Goal: Task Accomplishment & Management: Manage account settings

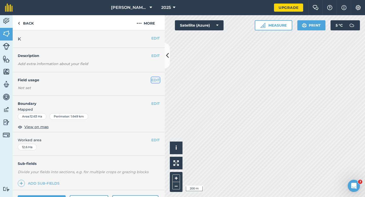
click at [158, 78] on button "EDIT" at bounding box center [155, 80] width 8 height 6
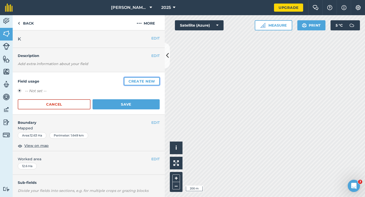
click at [158, 78] on button "Create new" at bounding box center [142, 81] width 36 height 8
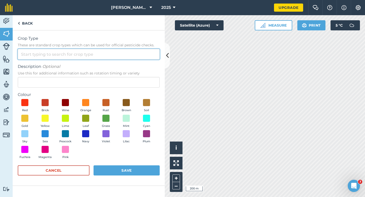
click at [145, 58] on input "Crop Type These are standard crop types which can be used for official pesticid…" at bounding box center [89, 54] width 142 height 11
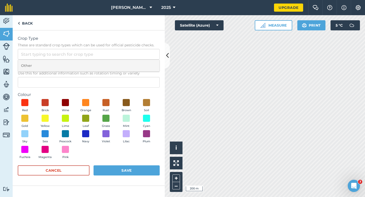
click at [145, 62] on li "Other" at bounding box center [88, 66] width 141 height 12
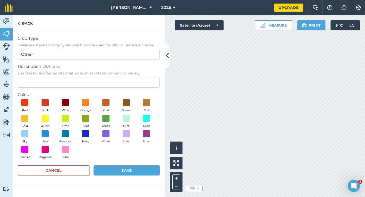
type input "Other"
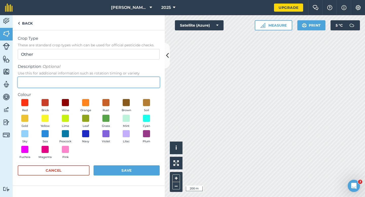
click at [145, 79] on input "Description Optional Use this for additional information such as rotation timin…" at bounding box center [89, 82] width 142 height 11
type input "Oilseed Rape"
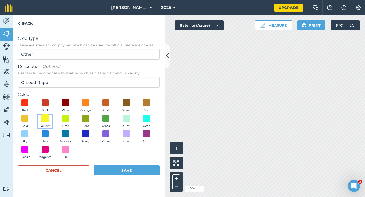
click at [46, 120] on span at bounding box center [45, 118] width 8 height 8
click at [139, 173] on button "Save" at bounding box center [126, 170] width 66 height 10
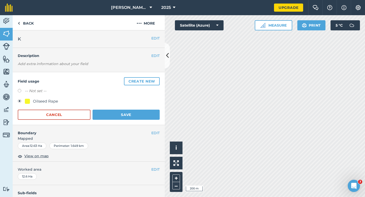
click at [130, 120] on div "Field usage Create new -- Not set -- Oilseed Rape Cancel Save" at bounding box center [89, 98] width 152 height 53
click at [131, 115] on button "Save" at bounding box center [125, 115] width 67 height 10
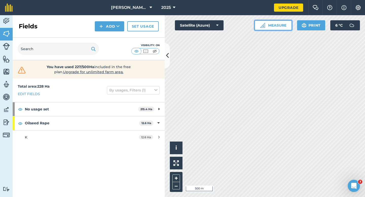
click at [282, 28] on button "Measure" at bounding box center [272, 25] width 37 height 10
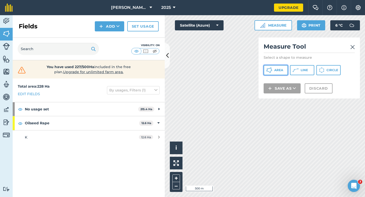
click at [281, 67] on button "Area" at bounding box center [275, 70] width 24 height 10
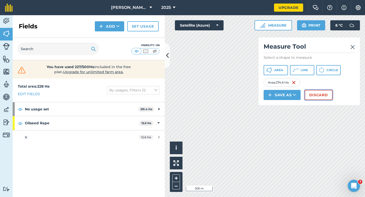
click at [319, 98] on button "Discard" at bounding box center [319, 95] width 28 height 10
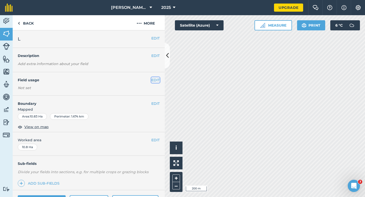
click at [157, 82] on button "EDIT" at bounding box center [155, 80] width 8 height 6
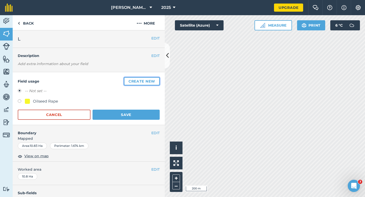
click at [159, 83] on button "Create new" at bounding box center [142, 81] width 36 height 8
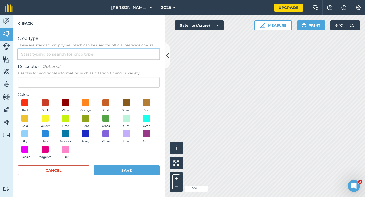
click at [127, 56] on input "Crop Type These are standard crop types which can be used for official pesticid…" at bounding box center [89, 54] width 142 height 11
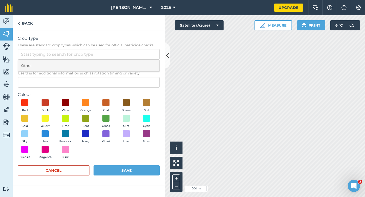
click at [127, 69] on li "Other" at bounding box center [88, 66] width 141 height 12
type input "Other"
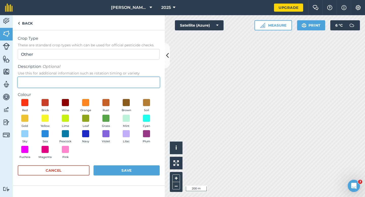
click at [127, 78] on input "Description Optional Use this for additional information such as rotation timin…" at bounding box center [89, 82] width 142 height 11
type input "Wheat"
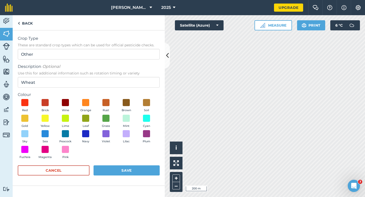
click at [32, 113] on div "Red Brick Wine Orange Rust Brown Soil Gold Yellow Lime Leaf Grass Mint Cyan Sky…" at bounding box center [89, 130] width 142 height 62
click at [26, 117] on span at bounding box center [25, 118] width 8 height 8
click at [141, 169] on button "Save" at bounding box center [126, 170] width 66 height 10
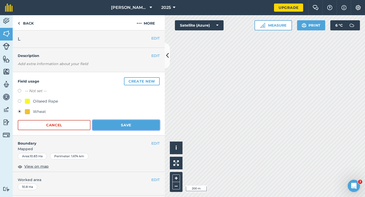
click at [143, 127] on button "Save" at bounding box center [125, 125] width 67 height 10
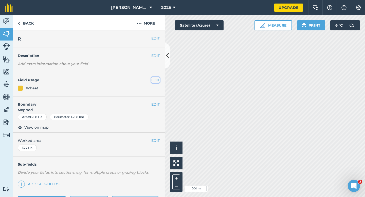
click at [157, 80] on button "EDIT" at bounding box center [155, 80] width 8 height 6
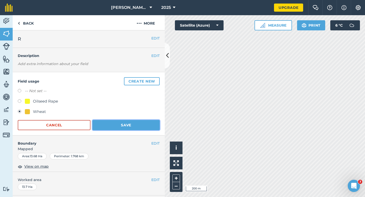
click at [120, 124] on button "Save" at bounding box center [125, 125] width 67 height 10
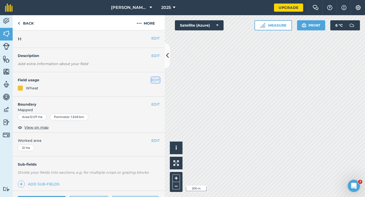
click at [155, 83] on button "EDIT" at bounding box center [155, 80] width 8 height 6
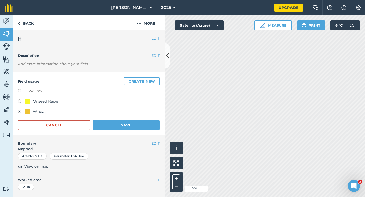
click at [116, 130] on div "Field usage Create new -- Not set -- Oilseed Rape Wheat Cancel Save" at bounding box center [89, 103] width 152 height 63
click at [117, 128] on button "Save" at bounding box center [125, 125] width 67 height 10
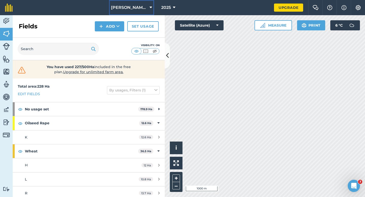
click at [128, 14] on button "[PERSON_NAME] & Sons Farming LTD" at bounding box center [131, 7] width 45 height 15
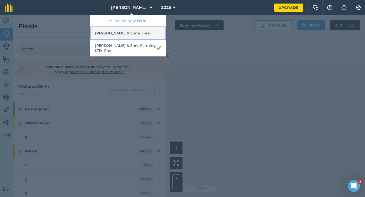
click at [128, 36] on link "[PERSON_NAME] & Sons - Free" at bounding box center [128, 33] width 76 height 13
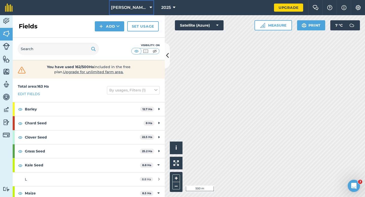
click at [131, 2] on button "[PERSON_NAME] & Sons" at bounding box center [131, 7] width 45 height 15
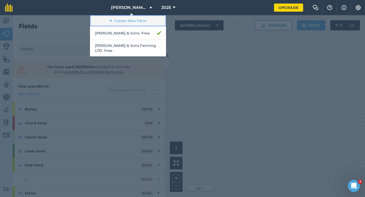
click at [132, 21] on link "Create New Farm" at bounding box center [128, 20] width 76 height 11
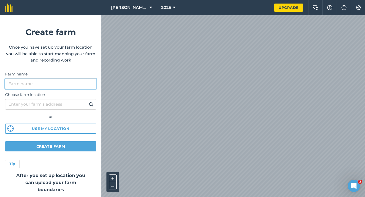
click at [89, 80] on input "Farm name" at bounding box center [50, 84] width 91 height 11
type input "[PERSON_NAME] Farming Partnership"
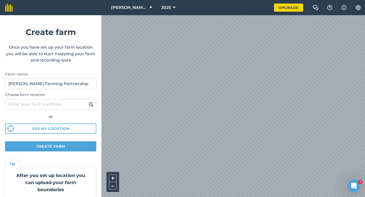
click at [83, 15] on div "[PERSON_NAME] & Sons 2025 Upgrade Farm Chat Help Info Settings Create farm Once…" at bounding box center [182, 7] width 365 height 15
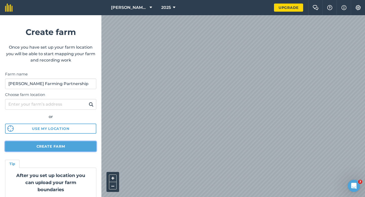
click at [69, 144] on button "Create farm" at bounding box center [50, 146] width 91 height 10
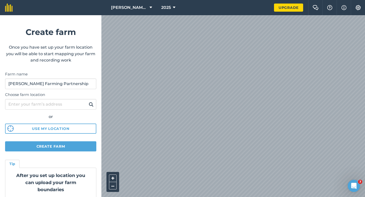
click at [52, 136] on form "Create farm Once you have set up your farm location you will be able to start m…" at bounding box center [50, 106] width 101 height 182
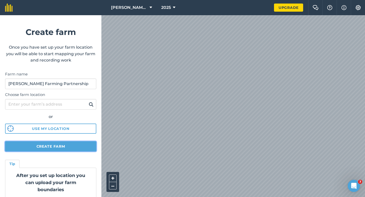
click at [53, 142] on button "Create farm" at bounding box center [50, 146] width 91 height 10
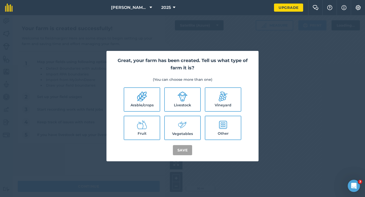
click at [123, 83] on div "Great, your farm has been created. Tell us what type of farm it is? (You can ch…" at bounding box center [182, 106] width 152 height 110
click at [131, 94] on label "Arable/crops" at bounding box center [141, 99] width 35 height 23
checkbox input "true"
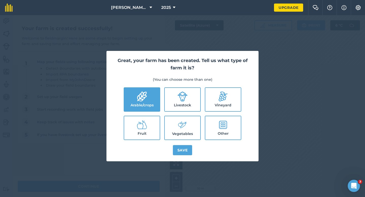
click at [184, 106] on label "Livestock" at bounding box center [182, 99] width 35 height 23
checkbox input "true"
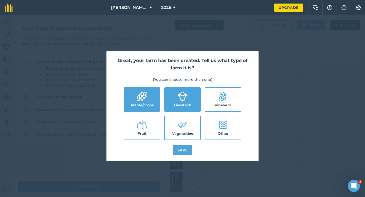
click at [183, 124] on icon at bounding box center [182, 125] width 10 height 11
checkbox input "true"
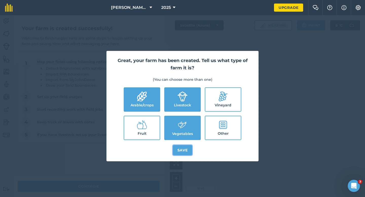
click at [182, 150] on button "Save" at bounding box center [183, 150] width 20 height 10
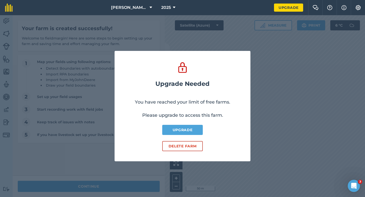
click at [131, 183] on div "Upgrade Needed You have reached your limit of free farms. Please upgrade to acc…" at bounding box center [182, 106] width 365 height 182
click at [182, 146] on button "Delete farm" at bounding box center [182, 146] width 41 height 10
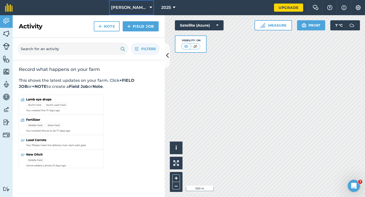
click at [142, 11] on button "[PERSON_NAME] & Sons" at bounding box center [131, 7] width 45 height 15
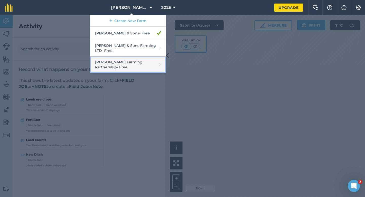
click at [135, 57] on link "[PERSON_NAME] Farming Partnership - Free" at bounding box center [128, 64] width 76 height 16
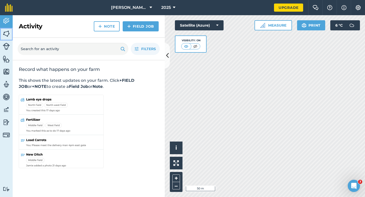
click at [2, 37] on link "Fields" at bounding box center [6, 34] width 13 height 13
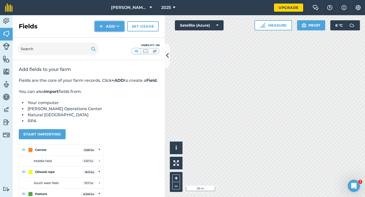
click at [117, 28] on icon at bounding box center [117, 26] width 3 height 5
click at [117, 38] on link "Draw" at bounding box center [110, 37] width 28 height 11
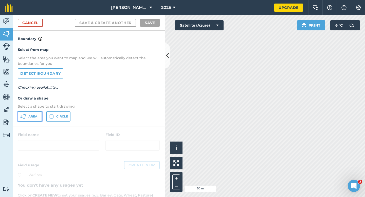
click at [40, 111] on button "Area" at bounding box center [30, 116] width 24 height 10
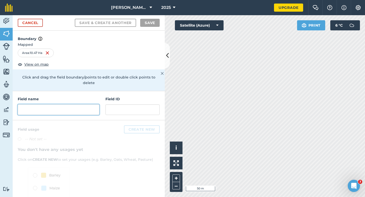
click at [95, 104] on input "text" at bounding box center [59, 109] width 82 height 11
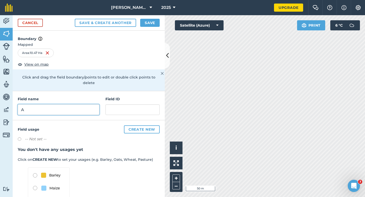
type input "A"
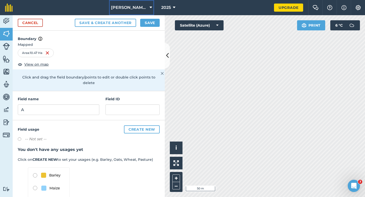
click at [149, 13] on button "[PERSON_NAME] Farming Partnership" at bounding box center [131, 7] width 45 height 15
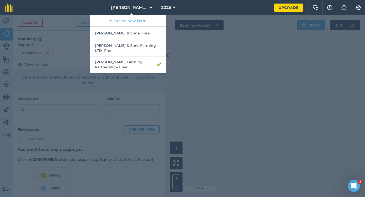
click at [176, 36] on div at bounding box center [182, 106] width 365 height 182
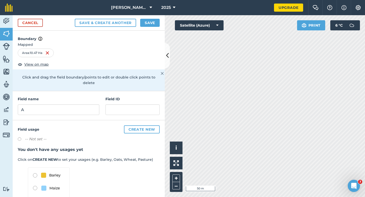
click at [159, 27] on div "Cancel Save & Create Another Save" at bounding box center [89, 22] width 152 height 15
click at [158, 26] on button "Save" at bounding box center [150, 23] width 20 height 8
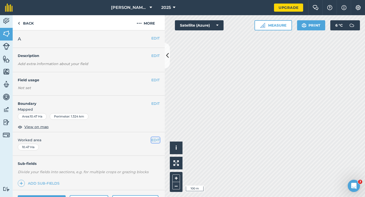
click at [155, 139] on button "EDIT" at bounding box center [155, 140] width 8 height 6
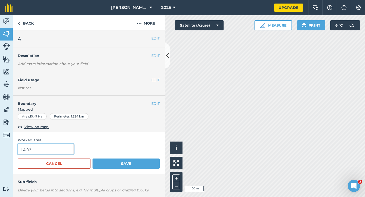
click at [67, 152] on input "10.47" at bounding box center [46, 149] width 56 height 11
type input "10.5"
click at [92, 159] on button "Save" at bounding box center [125, 164] width 67 height 10
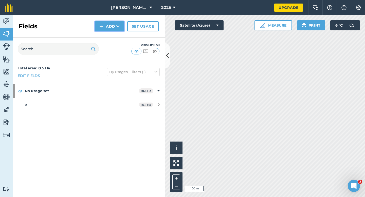
click at [101, 26] on img at bounding box center [101, 26] width 4 height 6
click at [103, 36] on link "Draw" at bounding box center [110, 37] width 28 height 11
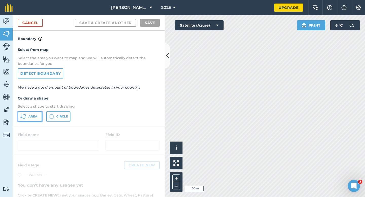
click at [38, 118] on button "Area" at bounding box center [30, 116] width 24 height 10
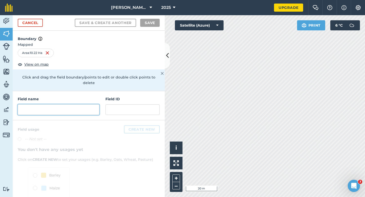
click at [86, 104] on input "text" at bounding box center [59, 109] width 82 height 11
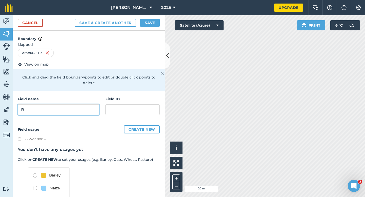
type input "B"
click at [149, 19] on button "Save" at bounding box center [150, 23] width 20 height 8
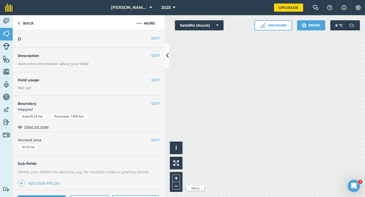
click at [154, 135] on div "EDIT Worked area 10.22 Ha" at bounding box center [89, 144] width 152 height 24
click at [154, 136] on div "EDIT Worked area 10.22 Ha" at bounding box center [89, 144] width 152 height 24
click at [154, 138] on button "EDIT" at bounding box center [155, 140] width 8 height 6
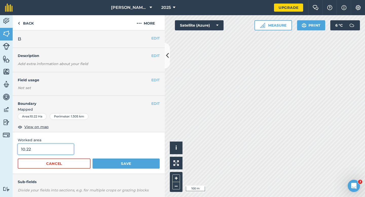
click at [62, 153] on input "10.22" at bounding box center [46, 149] width 56 height 11
type input "10.2"
click at [92, 159] on button "Save" at bounding box center [125, 164] width 67 height 10
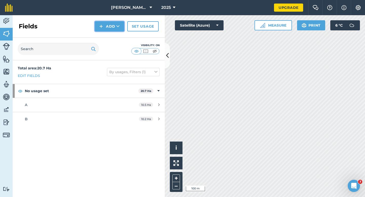
click at [114, 29] on button "Add" at bounding box center [109, 26] width 29 height 10
click at [114, 41] on link "Draw" at bounding box center [110, 37] width 28 height 11
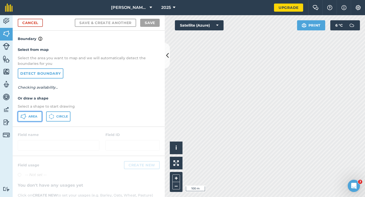
click at [36, 119] on button "Area" at bounding box center [30, 116] width 24 height 10
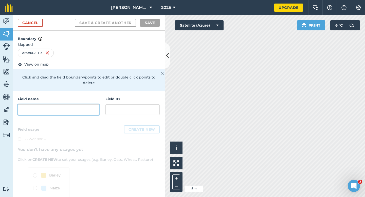
click at [84, 104] on input "text" at bounding box center [59, 109] width 82 height 11
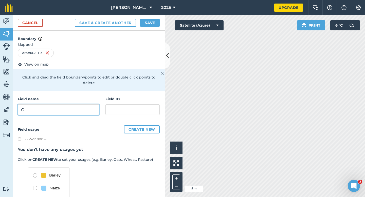
type input "C"
click at [153, 26] on button "Save" at bounding box center [150, 23] width 20 height 8
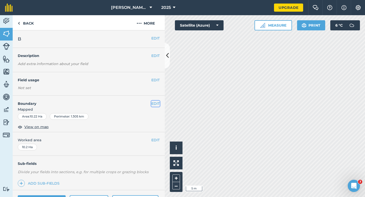
click at [159, 102] on button "EDIT" at bounding box center [155, 104] width 8 height 6
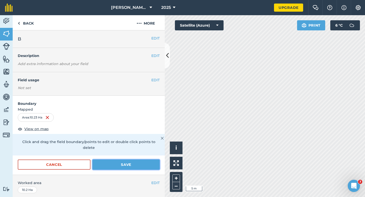
click at [128, 160] on button "Save" at bounding box center [125, 165] width 67 height 10
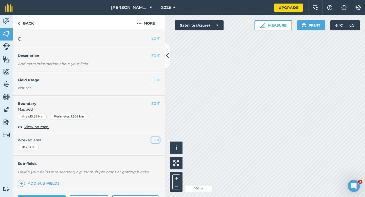
click at [155, 141] on button "EDIT" at bounding box center [155, 140] width 8 height 6
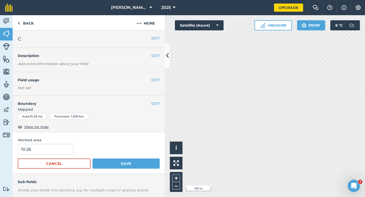
click at [69, 156] on form "10.26 Cancel Save" at bounding box center [89, 156] width 142 height 25
click at [69, 152] on input "10.26" at bounding box center [46, 149] width 56 height 11
type input "10.3"
click at [92, 159] on button "Save" at bounding box center [125, 164] width 67 height 10
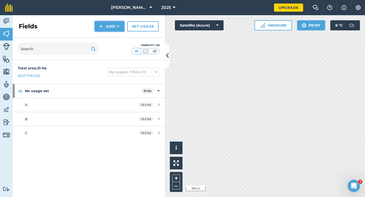
click at [105, 29] on button "Add" at bounding box center [109, 26] width 29 height 10
click at [106, 39] on link "Draw" at bounding box center [110, 37] width 28 height 11
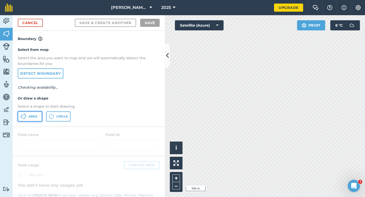
click at [36, 112] on button "Area" at bounding box center [30, 116] width 24 height 10
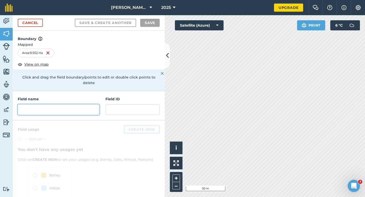
click at [91, 108] on input "text" at bounding box center [59, 109] width 82 height 11
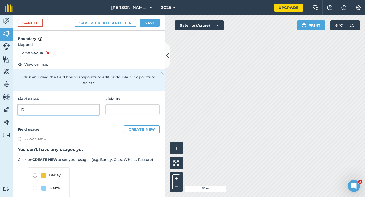
type input "D"
click at [149, 27] on button "Save" at bounding box center [150, 23] width 20 height 8
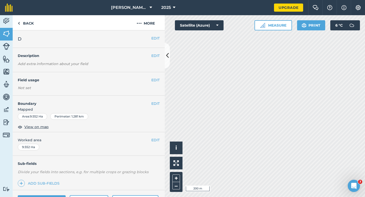
click at [157, 137] on div "EDIT Worked area 9.552 Ha" at bounding box center [89, 144] width 152 height 24
click at [150, 139] on span "Worked area" at bounding box center [89, 140] width 142 height 6
click at [155, 139] on button "EDIT" at bounding box center [155, 140] width 8 height 6
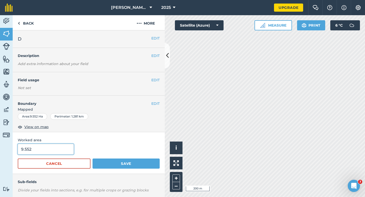
click at [69, 152] on input "9.552" at bounding box center [46, 149] width 56 height 11
type input "9.5"
click at [92, 159] on button "Save" at bounding box center [125, 164] width 67 height 10
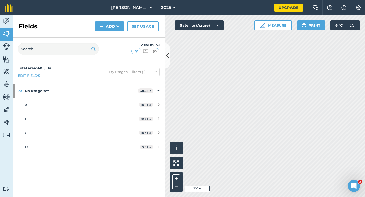
click at [107, 32] on div "Fields Add Set usage" at bounding box center [89, 26] width 152 height 23
click at [108, 30] on button "Add" at bounding box center [109, 26] width 29 height 10
click at [108, 34] on link "Draw" at bounding box center [110, 37] width 28 height 11
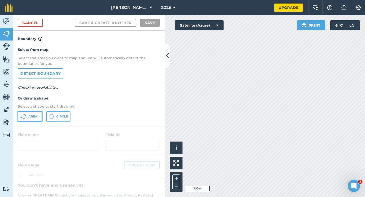
drag, startPoint x: 37, startPoint y: 112, endPoint x: 40, endPoint y: 112, distance: 3.3
click at [37, 112] on button "Area" at bounding box center [30, 116] width 24 height 10
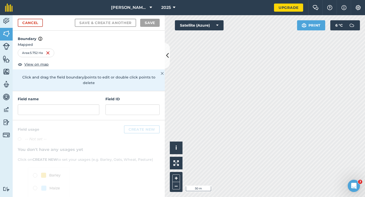
click at [99, 103] on div "Field name Field ID" at bounding box center [89, 105] width 152 height 29
click at [96, 104] on input "text" at bounding box center [59, 109] width 82 height 11
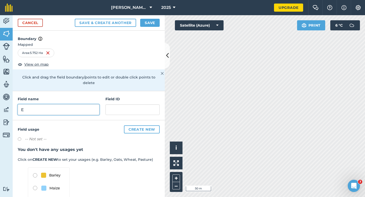
type input "E"
click at [147, 16] on div "Cancel Save & Create Another Save" at bounding box center [89, 22] width 152 height 15
click at [147, 20] on button "Save" at bounding box center [150, 23] width 20 height 8
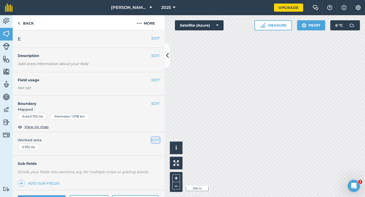
click at [156, 137] on button "EDIT" at bounding box center [155, 140] width 8 height 6
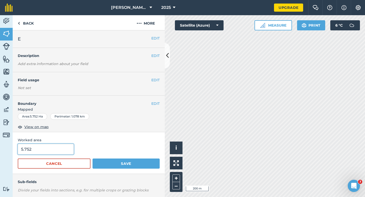
click at [68, 150] on input "5.752" at bounding box center [46, 149] width 56 height 11
type input "5.8"
click at [92, 159] on button "Save" at bounding box center [125, 164] width 67 height 10
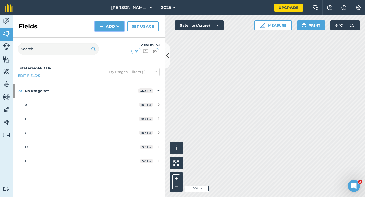
click at [106, 27] on button "Add" at bounding box center [109, 26] width 29 height 10
click at [107, 37] on link "Draw" at bounding box center [110, 37] width 28 height 11
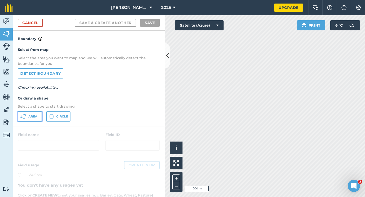
click at [29, 117] on span "Area" at bounding box center [32, 117] width 9 height 4
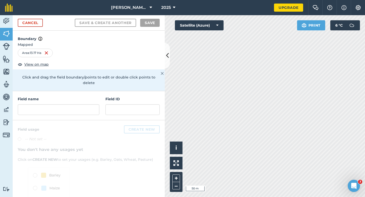
click at [70, 120] on div at bounding box center [89, 175] width 152 height 110
click at [70, 109] on div "Field name Field ID" at bounding box center [89, 105] width 152 height 29
click at [70, 109] on input "text" at bounding box center [59, 109] width 82 height 11
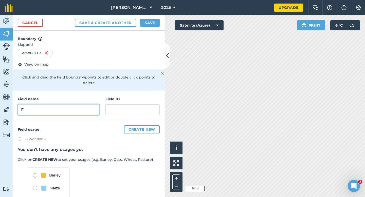
type input "F"
click at [153, 24] on button "Save" at bounding box center [150, 23] width 20 height 8
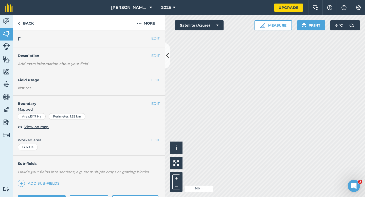
click at [154, 145] on div "EDIT Worked area 13.17 Ha" at bounding box center [89, 144] width 152 height 24
click at [154, 139] on button "EDIT" at bounding box center [155, 140] width 8 height 6
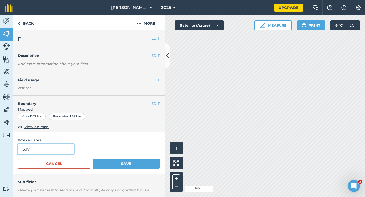
click at [41, 154] on input "13.17" at bounding box center [46, 149] width 56 height 11
type input "13.2"
click at [92, 159] on button "Save" at bounding box center [125, 164] width 67 height 10
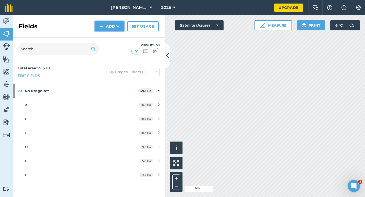
click at [101, 28] on img at bounding box center [101, 26] width 4 height 6
click at [105, 35] on link "Draw" at bounding box center [110, 37] width 28 height 11
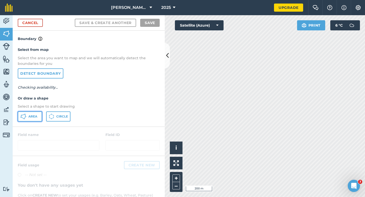
click at [41, 115] on button "Area" at bounding box center [30, 116] width 24 height 10
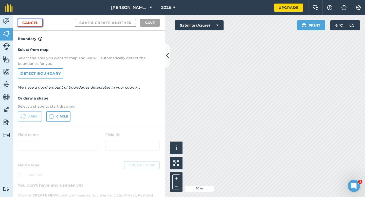
click at [40, 26] on link "Cancel" at bounding box center [30, 23] width 25 height 8
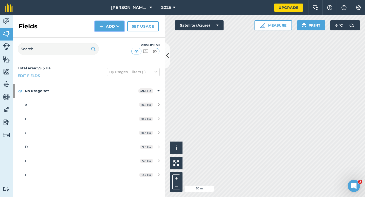
click at [113, 30] on button "Add" at bounding box center [109, 26] width 29 height 10
click at [113, 33] on link "Draw" at bounding box center [110, 37] width 28 height 11
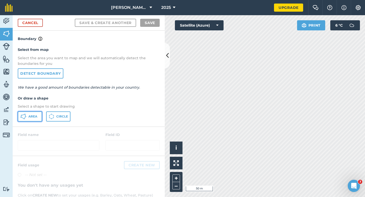
click at [35, 116] on span "Area" at bounding box center [32, 117] width 9 height 4
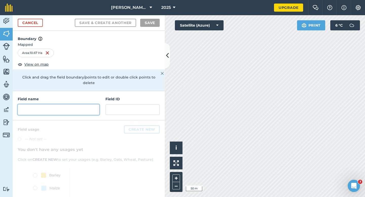
click at [87, 104] on input "text" at bounding box center [59, 109] width 82 height 11
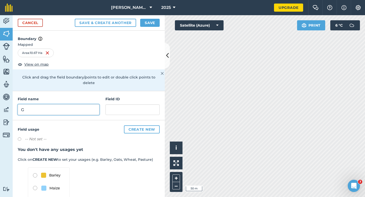
type input "G"
click at [151, 22] on button "Save" at bounding box center [150, 23] width 20 height 8
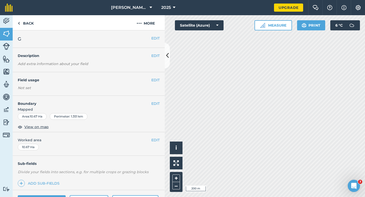
click at [154, 137] on div "EDIT Worked area 10.67 Ha" at bounding box center [89, 144] width 152 height 24
click at [154, 138] on button "EDIT" at bounding box center [155, 140] width 8 height 6
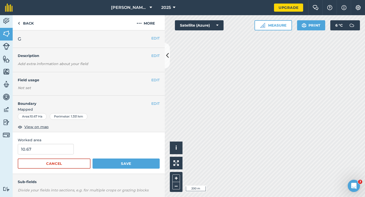
click at [63, 157] on form "10.67 Cancel Save" at bounding box center [89, 156] width 142 height 25
click at [64, 152] on input "10.67" at bounding box center [46, 149] width 56 height 11
type input "10.7"
click at [92, 159] on button "Save" at bounding box center [125, 164] width 67 height 10
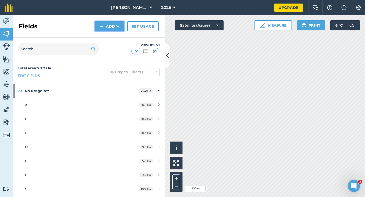
click at [110, 31] on button "Add" at bounding box center [109, 26] width 29 height 10
click at [113, 38] on link "Draw" at bounding box center [110, 37] width 28 height 11
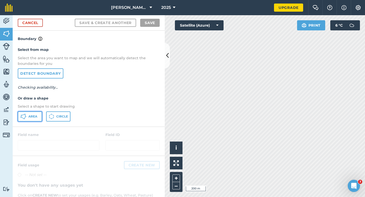
click at [35, 113] on button "Area" at bounding box center [30, 116] width 24 height 10
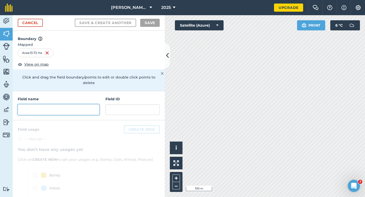
click at [85, 104] on input "text" at bounding box center [59, 109] width 82 height 11
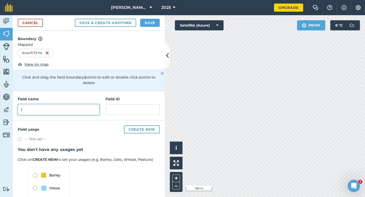
click at [91, 104] on input "I" at bounding box center [59, 109] width 82 height 11
type input "H"
click at [157, 22] on button "Save" at bounding box center [150, 23] width 20 height 8
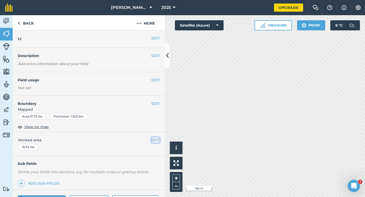
click at [153, 142] on button "EDIT" at bounding box center [155, 140] width 8 height 6
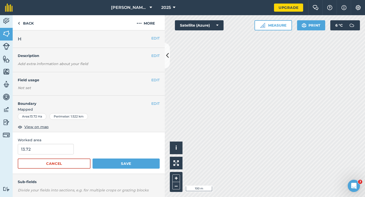
click at [67, 155] on form "13.72 Cancel Save" at bounding box center [89, 156] width 142 height 25
click at [61, 153] on input "13.72" at bounding box center [46, 149] width 56 height 11
type input "13.7"
click at [92, 159] on button "Save" at bounding box center [125, 164] width 67 height 10
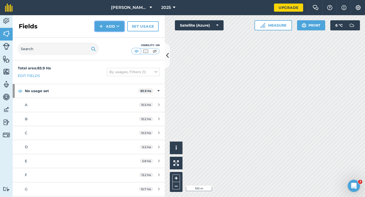
click at [103, 30] on button "Add" at bounding box center [109, 26] width 29 height 10
click at [103, 34] on link "Draw" at bounding box center [110, 37] width 28 height 11
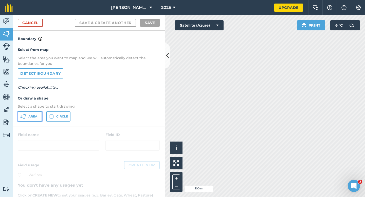
click at [28, 120] on button "Area" at bounding box center [30, 116] width 24 height 10
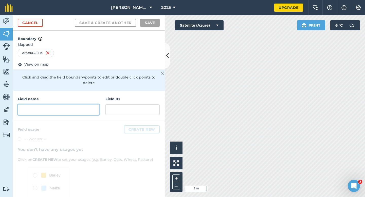
click at [88, 104] on input "text" at bounding box center [59, 109] width 82 height 11
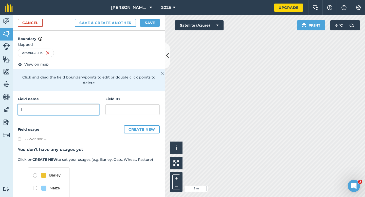
type input "I"
click at [154, 28] on div "Cancel Save & Create Another Save" at bounding box center [89, 22] width 152 height 15
click at [145, 22] on button "Save" at bounding box center [150, 23] width 20 height 8
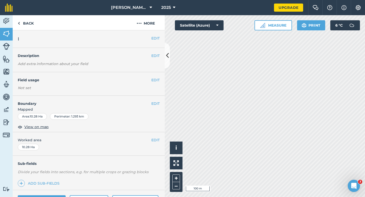
click at [161, 143] on div "EDIT Worked area 10.28 Ha" at bounding box center [89, 144] width 152 height 24
click at [158, 142] on button "EDIT" at bounding box center [155, 140] width 8 height 6
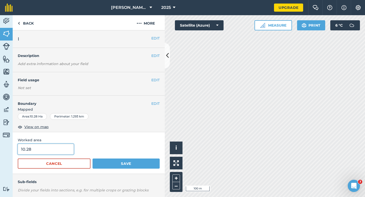
click at [55, 153] on input "10.28" at bounding box center [46, 149] width 56 height 11
type input "10.3"
click at [92, 159] on button "Save" at bounding box center [125, 164] width 67 height 10
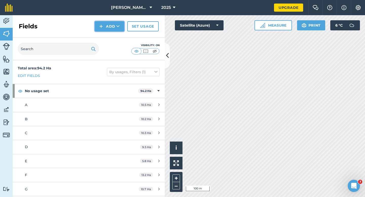
click at [103, 27] on button "Add" at bounding box center [109, 26] width 29 height 10
click at [105, 36] on link "Draw" at bounding box center [110, 37] width 28 height 11
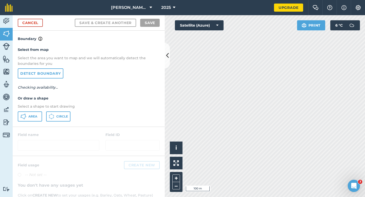
click at [38, 110] on div "Select from map Select the area you want to map and we will automatically detec…" at bounding box center [89, 84] width 152 height 85
click at [37, 117] on button "Area" at bounding box center [30, 116] width 24 height 10
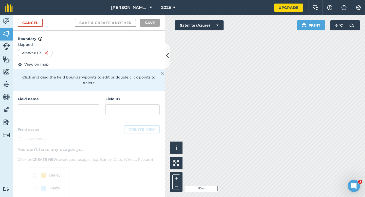
click at [90, 96] on h4 "Field name" at bounding box center [59, 99] width 82 height 6
click at [90, 104] on input "text" at bounding box center [59, 109] width 82 height 11
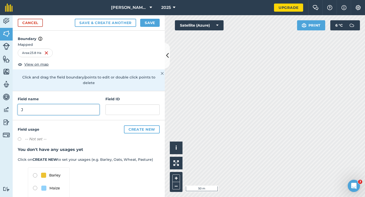
type input "J"
click at [153, 29] on div "Cancel Save & Create Another Save" at bounding box center [89, 22] width 152 height 15
click at [152, 26] on button "Save" at bounding box center [150, 23] width 20 height 8
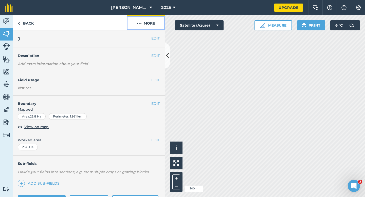
click at [156, 21] on button "More" at bounding box center [146, 22] width 38 height 15
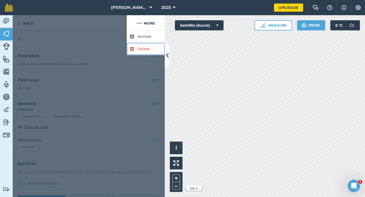
click at [147, 47] on link "Delete" at bounding box center [146, 49] width 38 height 12
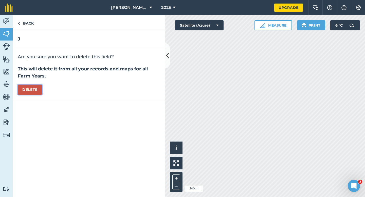
click at [30, 93] on button "Delete" at bounding box center [30, 90] width 24 height 10
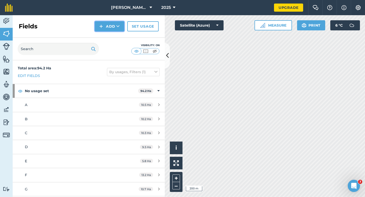
click at [105, 24] on button "Add" at bounding box center [109, 26] width 29 height 10
click at [105, 32] on link "Draw" at bounding box center [110, 37] width 28 height 11
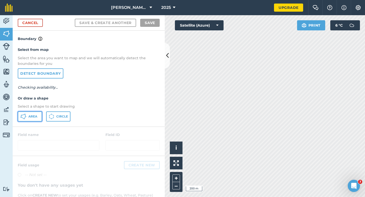
click at [35, 121] on button "Area" at bounding box center [30, 116] width 24 height 10
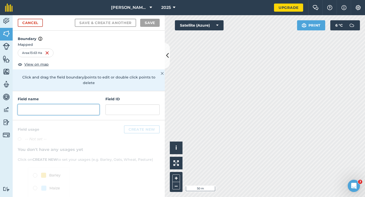
click at [88, 104] on input "text" at bounding box center [59, 109] width 82 height 11
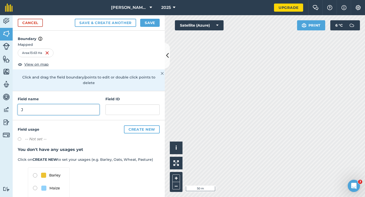
type input "J"
click at [144, 28] on div "Cancel Save & Create Another Save" at bounding box center [89, 22] width 152 height 15
click at [153, 28] on div "Cancel Save & Create Another Save" at bounding box center [89, 22] width 152 height 15
click at [153, 25] on button "Save" at bounding box center [150, 23] width 20 height 8
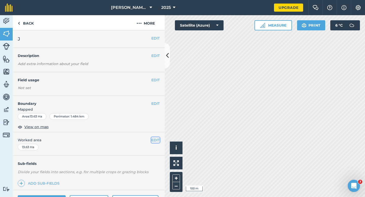
click at [155, 141] on button "EDIT" at bounding box center [155, 140] width 8 height 6
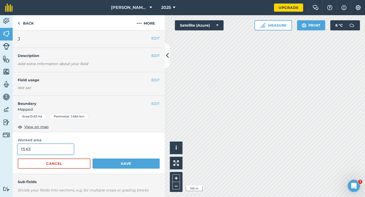
click at [60, 150] on input "13.63" at bounding box center [46, 149] width 56 height 11
type input "13.6"
click at [92, 159] on button "Save" at bounding box center [125, 164] width 67 height 10
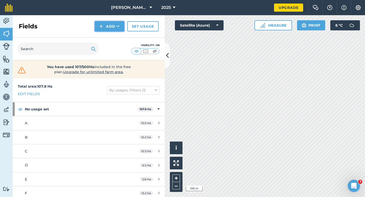
click at [102, 29] on img at bounding box center [101, 26] width 4 height 6
click at [102, 33] on link "Draw" at bounding box center [110, 37] width 28 height 11
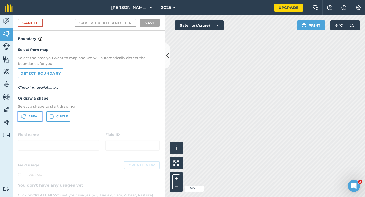
click at [32, 117] on span "Area" at bounding box center [32, 117] width 9 height 4
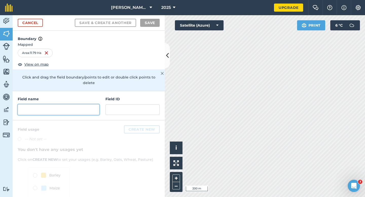
click at [76, 107] on input "text" at bounding box center [59, 109] width 82 height 11
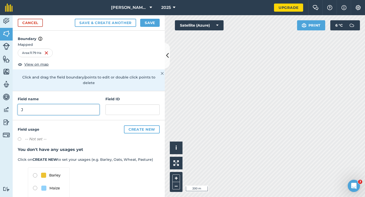
type input "J"
click at [149, 22] on button "Save" at bounding box center [150, 23] width 20 height 8
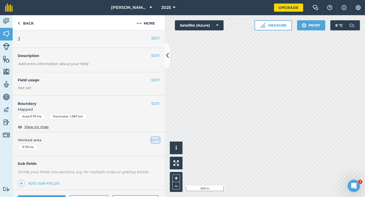
click at [158, 140] on button "EDIT" at bounding box center [155, 140] width 8 height 6
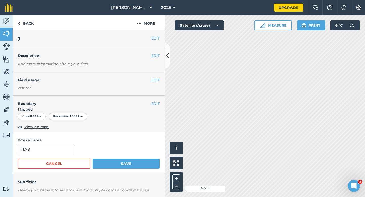
click at [81, 154] on div "11.79" at bounding box center [89, 149] width 142 height 11
click at [81, 151] on div "11.79" at bounding box center [89, 149] width 142 height 11
click at [76, 147] on div "11.79" at bounding box center [89, 149] width 142 height 11
click at [63, 146] on input "11.79" at bounding box center [46, 149] width 56 height 11
click at [63, 152] on input "11.79" at bounding box center [46, 149] width 56 height 11
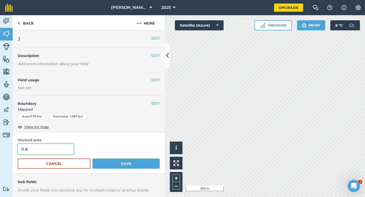
type input "11.8"
click at [92, 159] on button "Save" at bounding box center [125, 164] width 67 height 10
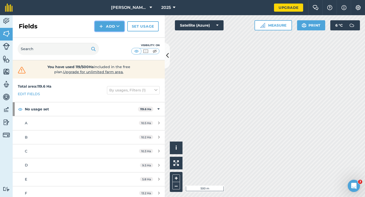
click at [100, 29] on button "Add" at bounding box center [109, 26] width 29 height 10
drag, startPoint x: 100, startPoint y: 31, endPoint x: 100, endPoint y: 36, distance: 4.8
click at [100, 36] on link "Draw" at bounding box center [110, 37] width 28 height 11
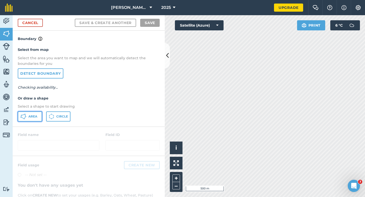
click at [36, 114] on button "Area" at bounding box center [30, 116] width 24 height 10
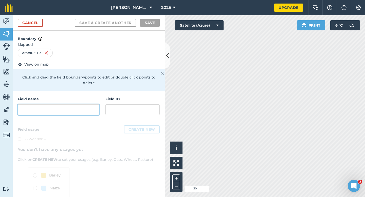
click at [76, 104] on input "text" at bounding box center [59, 109] width 82 height 11
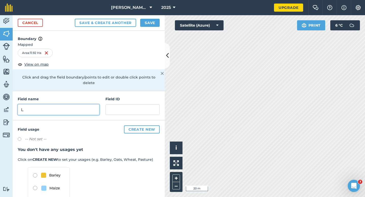
click at [74, 104] on input "L" at bounding box center [59, 109] width 82 height 11
type input "K"
click at [147, 23] on button "Save" at bounding box center [150, 23] width 20 height 8
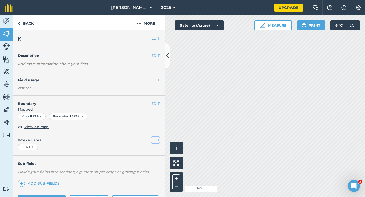
click at [159, 138] on button "EDIT" at bounding box center [155, 140] width 8 height 6
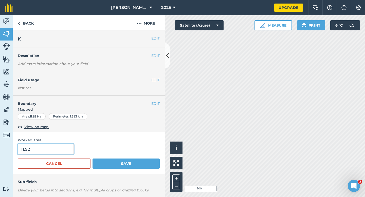
click at [55, 148] on input "11.92" at bounding box center [46, 149] width 56 height 11
click at [92, 159] on button "Save" at bounding box center [125, 164] width 67 height 10
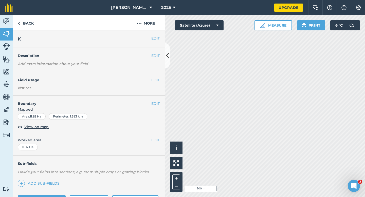
click at [160, 141] on div "EDIT Worked area 11.92 Ha" at bounding box center [89, 144] width 152 height 24
click at [159, 141] on button "EDIT" at bounding box center [155, 140] width 8 height 6
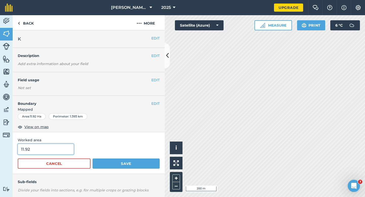
click at [64, 149] on input "11.92" at bounding box center [46, 149] width 56 height 11
type input "12"
click at [92, 159] on button "Save" at bounding box center [125, 164] width 67 height 10
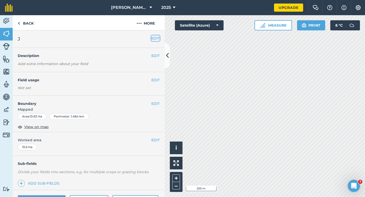
click at [157, 38] on button "EDIT" at bounding box center [155, 38] width 8 height 6
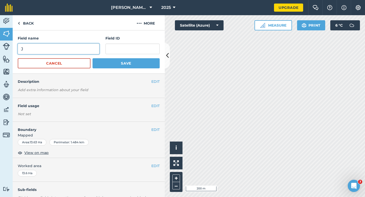
click at [81, 45] on input "J" at bounding box center [59, 49] width 82 height 11
type input "L"
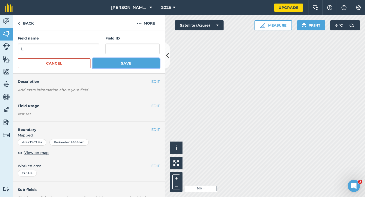
click at [114, 68] on button "Save" at bounding box center [125, 63] width 67 height 10
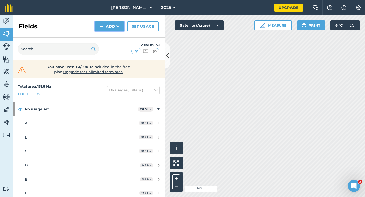
click at [103, 27] on button "Add" at bounding box center [109, 26] width 29 height 10
click at [103, 35] on link "Draw" at bounding box center [110, 37] width 28 height 11
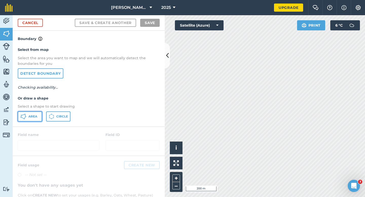
click at [37, 115] on button "Area" at bounding box center [30, 116] width 24 height 10
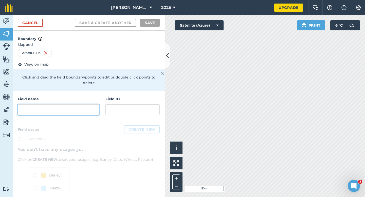
click at [91, 104] on input "text" at bounding box center [59, 109] width 82 height 11
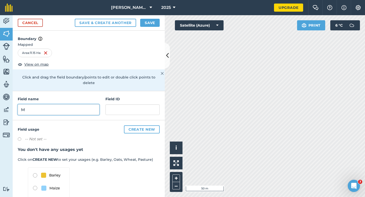
type input "M"
click at [159, 23] on button "Save" at bounding box center [150, 23] width 20 height 8
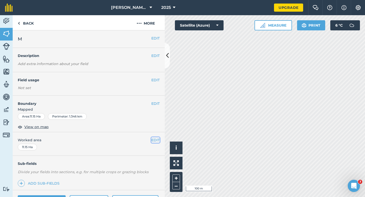
click at [156, 139] on button "EDIT" at bounding box center [155, 140] width 8 height 6
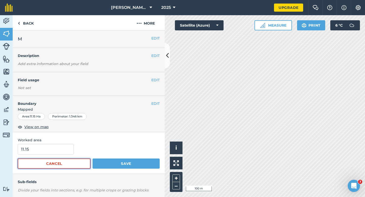
click at [43, 159] on button "Cancel" at bounding box center [54, 164] width 73 height 10
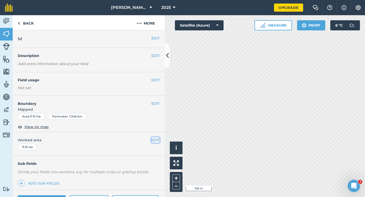
click at [156, 139] on button "EDIT" at bounding box center [155, 140] width 8 height 6
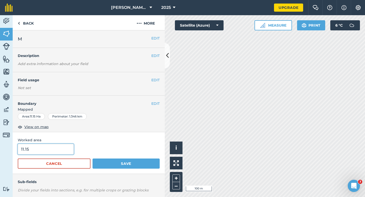
click at [55, 152] on input "11.15" at bounding box center [46, 149] width 56 height 11
type input "11.2"
click at [92, 159] on button "Save" at bounding box center [125, 164] width 67 height 10
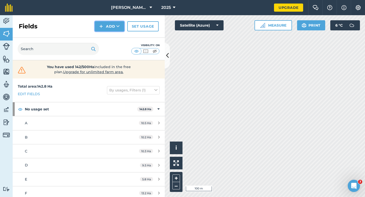
click at [101, 30] on button "Add" at bounding box center [109, 26] width 29 height 10
click at [101, 32] on link "Draw" at bounding box center [110, 37] width 28 height 11
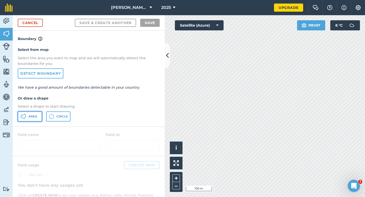
click at [33, 119] on button "Area" at bounding box center [30, 116] width 24 height 10
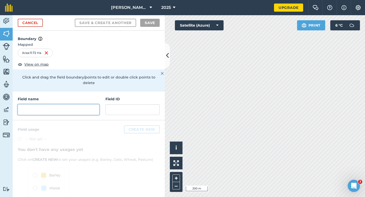
click at [68, 108] on input "text" at bounding box center [59, 109] width 82 height 11
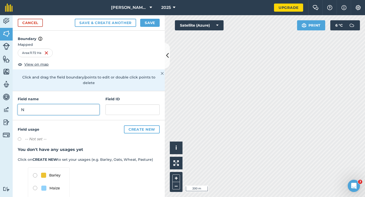
type input "N"
click at [142, 25] on button "Save" at bounding box center [150, 23] width 20 height 8
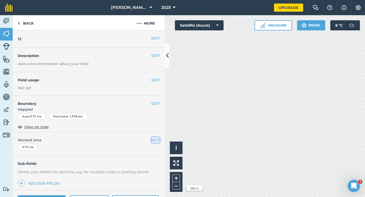
click at [153, 140] on button "EDIT" at bounding box center [155, 140] width 8 height 6
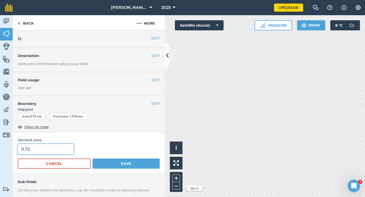
click at [67, 149] on input "11.72" at bounding box center [46, 149] width 56 height 11
type input "11.7"
click at [92, 159] on button "Save" at bounding box center [125, 164] width 67 height 10
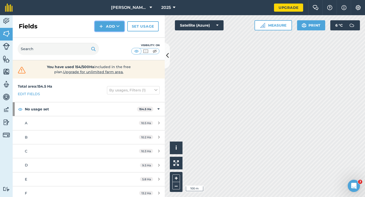
click at [102, 26] on img at bounding box center [101, 26] width 4 height 6
click at [104, 30] on button "Add Draw Import" at bounding box center [109, 26] width 29 height 10
click at [104, 30] on button "Add" at bounding box center [109, 26] width 29 height 10
click at [104, 33] on link "Draw" at bounding box center [110, 37] width 28 height 11
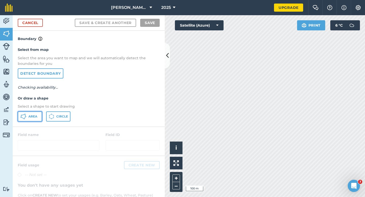
click at [30, 115] on span "Area" at bounding box center [32, 117] width 9 height 4
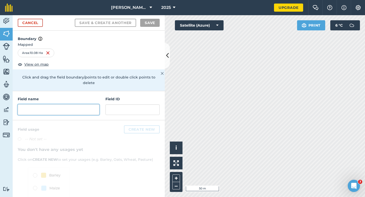
click at [87, 104] on input "text" at bounding box center [59, 109] width 82 height 11
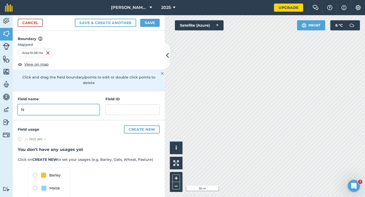
type input "N"
click at [154, 24] on button "Save" at bounding box center [150, 23] width 20 height 8
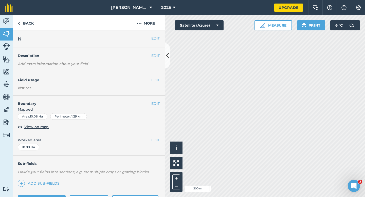
click at [157, 35] on div "EDIT N" at bounding box center [89, 38] width 152 height 17
click at [154, 39] on button "EDIT" at bounding box center [155, 38] width 8 height 6
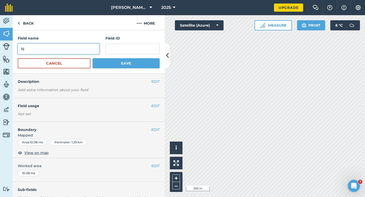
click at [73, 48] on input "N" at bounding box center [59, 49] width 82 height 11
type input "O"
click at [92, 58] on button "Save" at bounding box center [125, 63] width 67 height 10
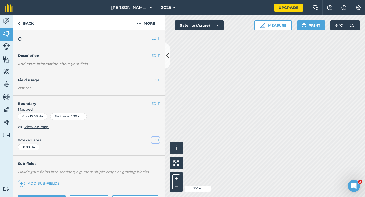
click at [156, 143] on button "EDIT" at bounding box center [155, 140] width 8 height 6
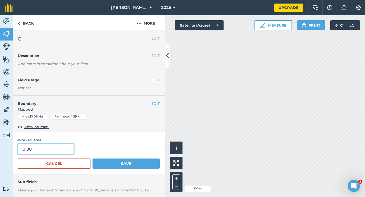
click at [65, 149] on input "10.08" at bounding box center [46, 149] width 56 height 11
type input "10"
click at [92, 159] on button "Save" at bounding box center [125, 164] width 67 height 10
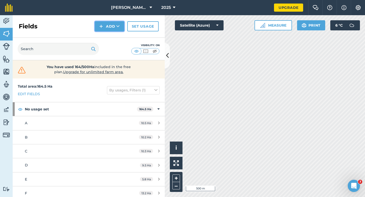
click at [106, 29] on button "Add" at bounding box center [109, 26] width 29 height 10
click at [106, 35] on link "Draw" at bounding box center [110, 37] width 28 height 11
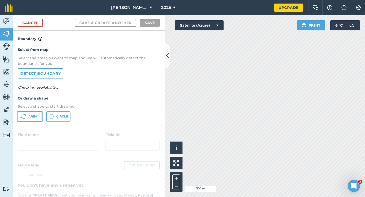
click at [31, 112] on button "Area" at bounding box center [30, 116] width 24 height 10
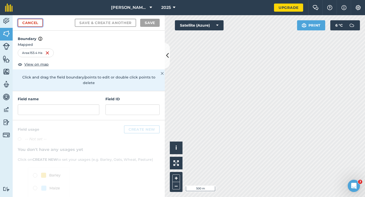
click at [42, 21] on link "Cancel" at bounding box center [30, 23] width 25 height 8
